Goal: Transaction & Acquisition: Purchase product/service

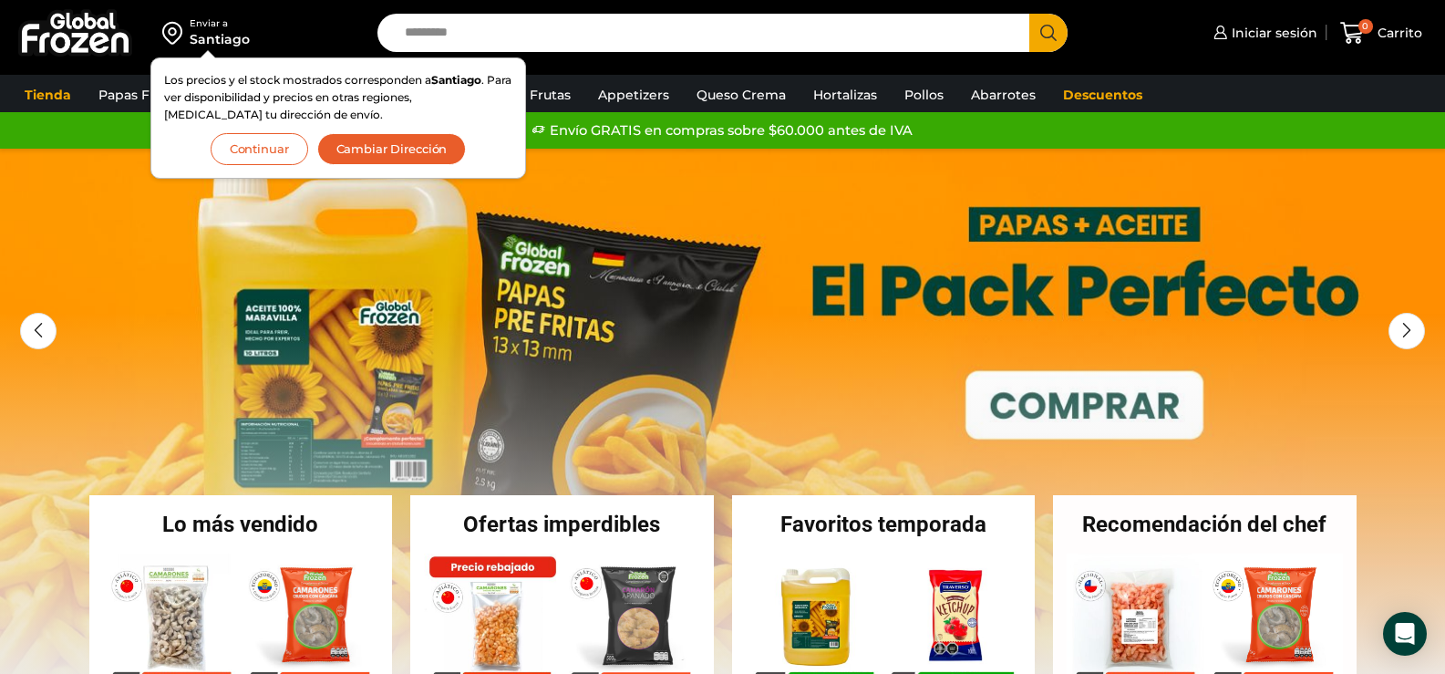
click at [264, 144] on button "Continuar" at bounding box center [260, 149] width 98 height 32
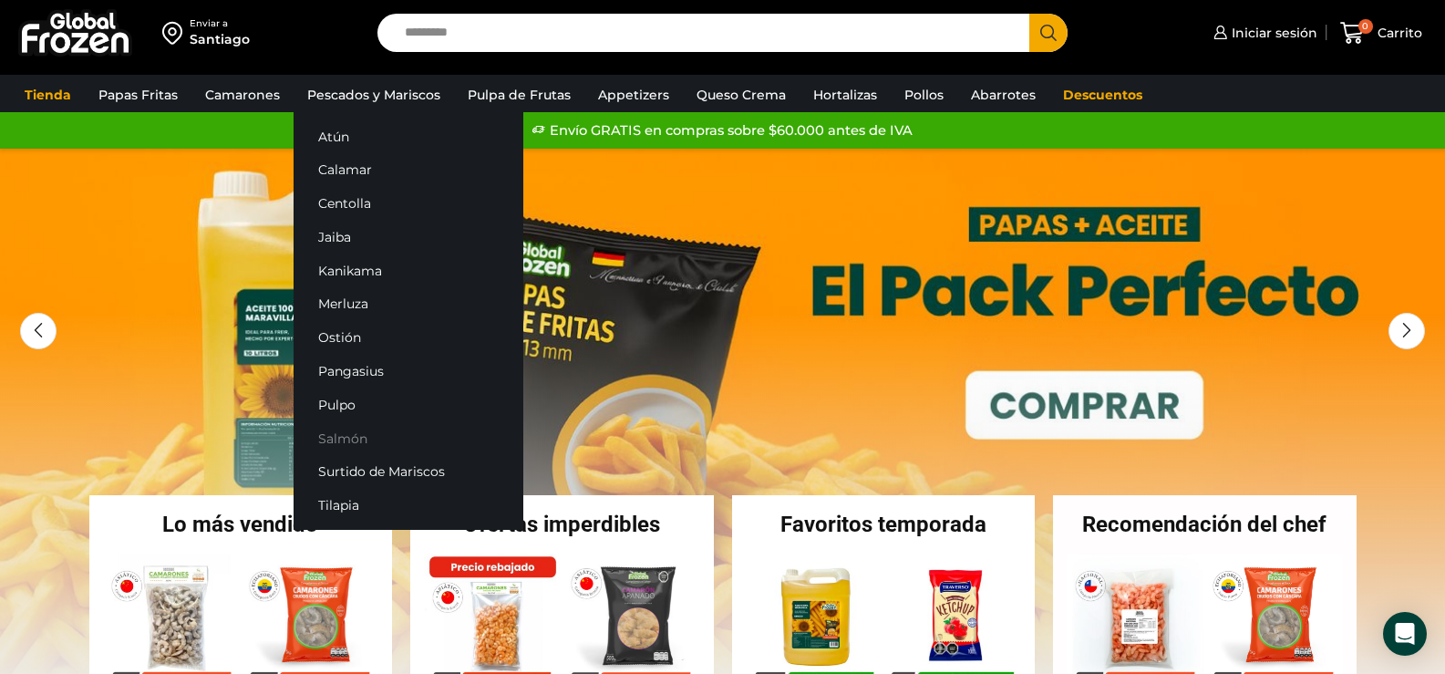
click at [333, 432] on link "Salmón" at bounding box center [409, 438] width 230 height 34
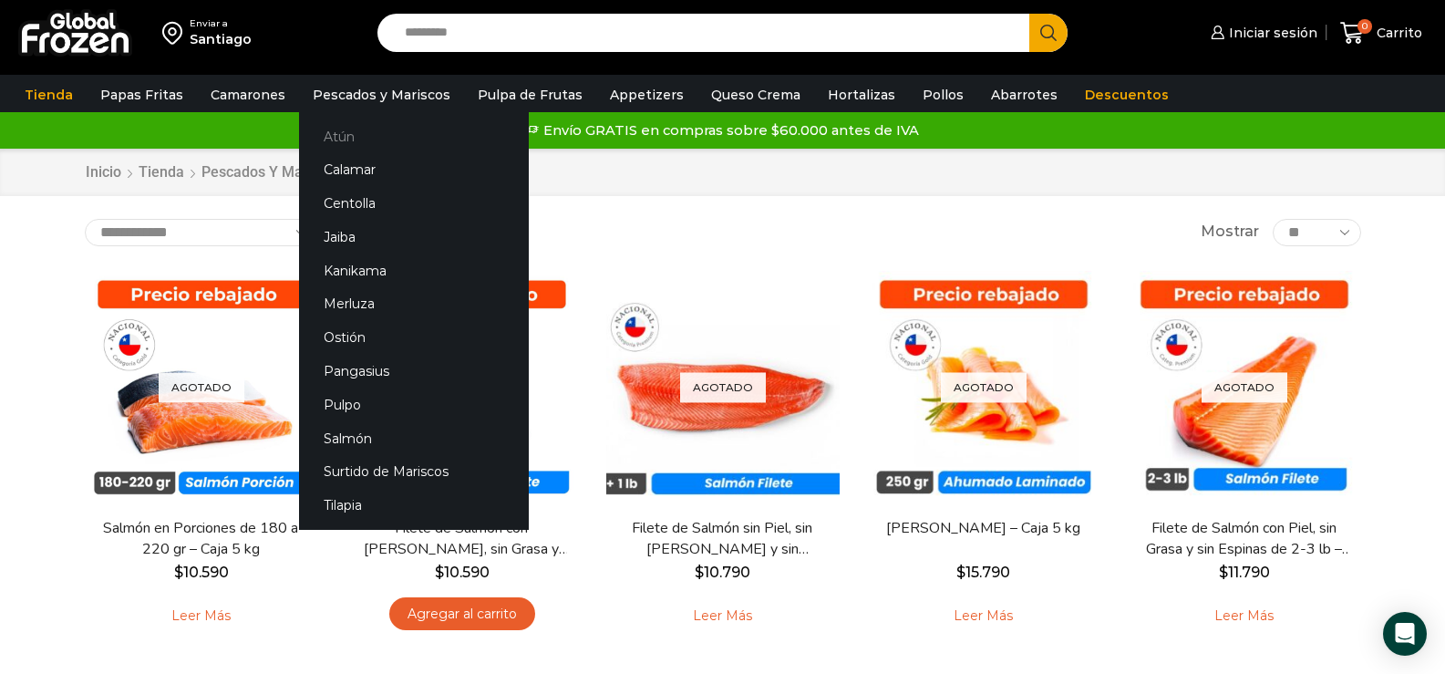
click at [335, 134] on link "Atún" at bounding box center [414, 136] width 230 height 34
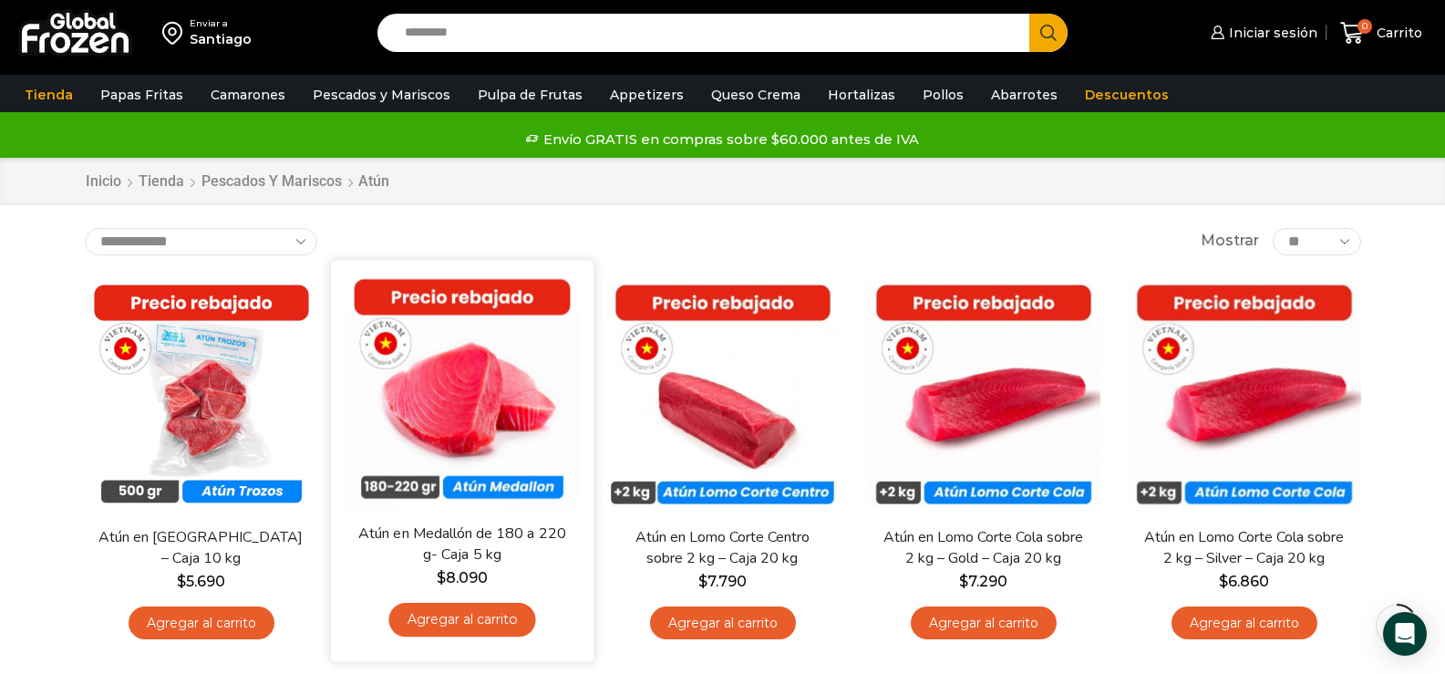
scroll to position [91, 0]
